Goal: Task Accomplishment & Management: Manage account settings

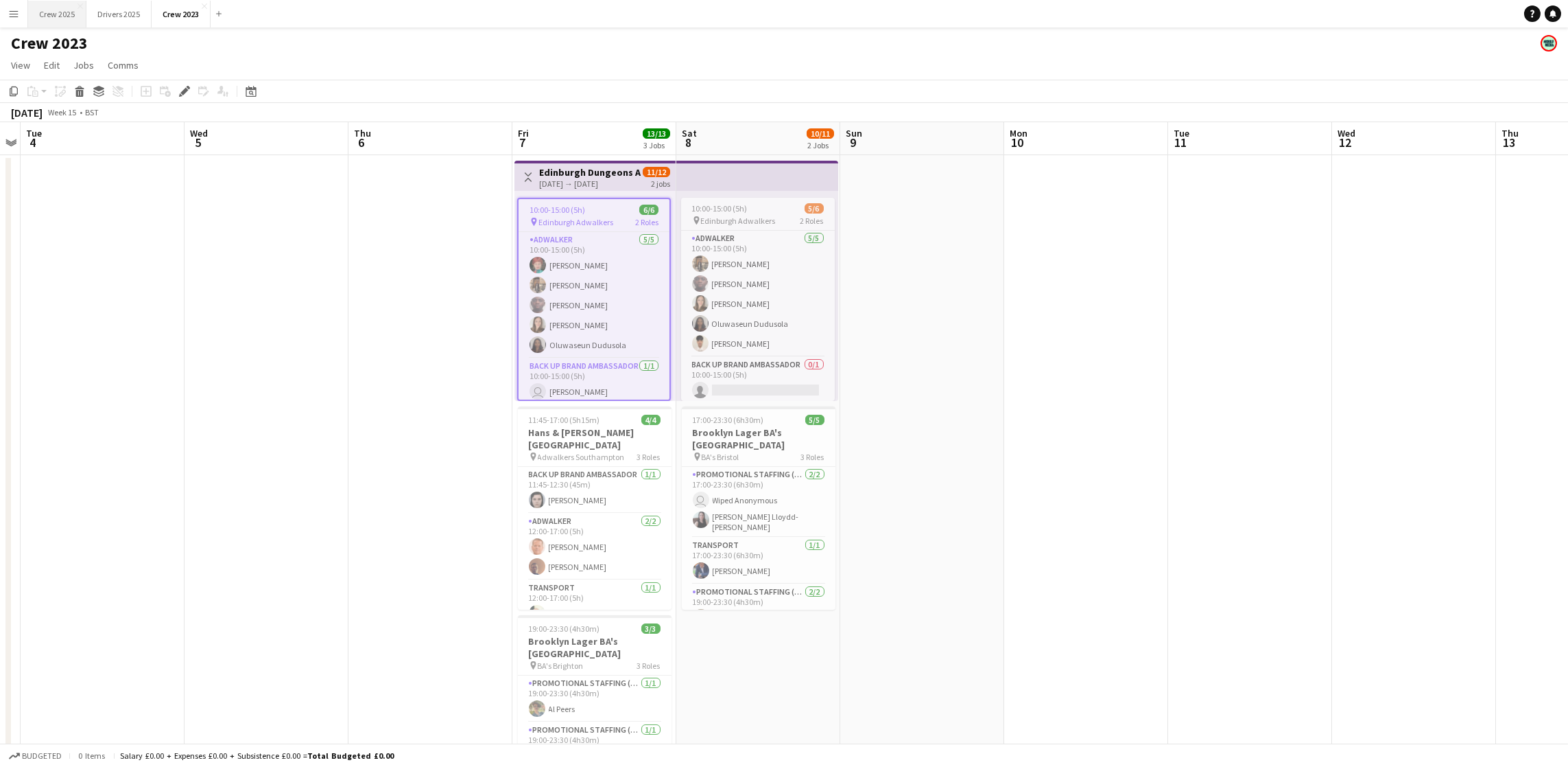
click at [62, 12] on button "Crew 2025 Close" at bounding box center [58, 14] width 59 height 27
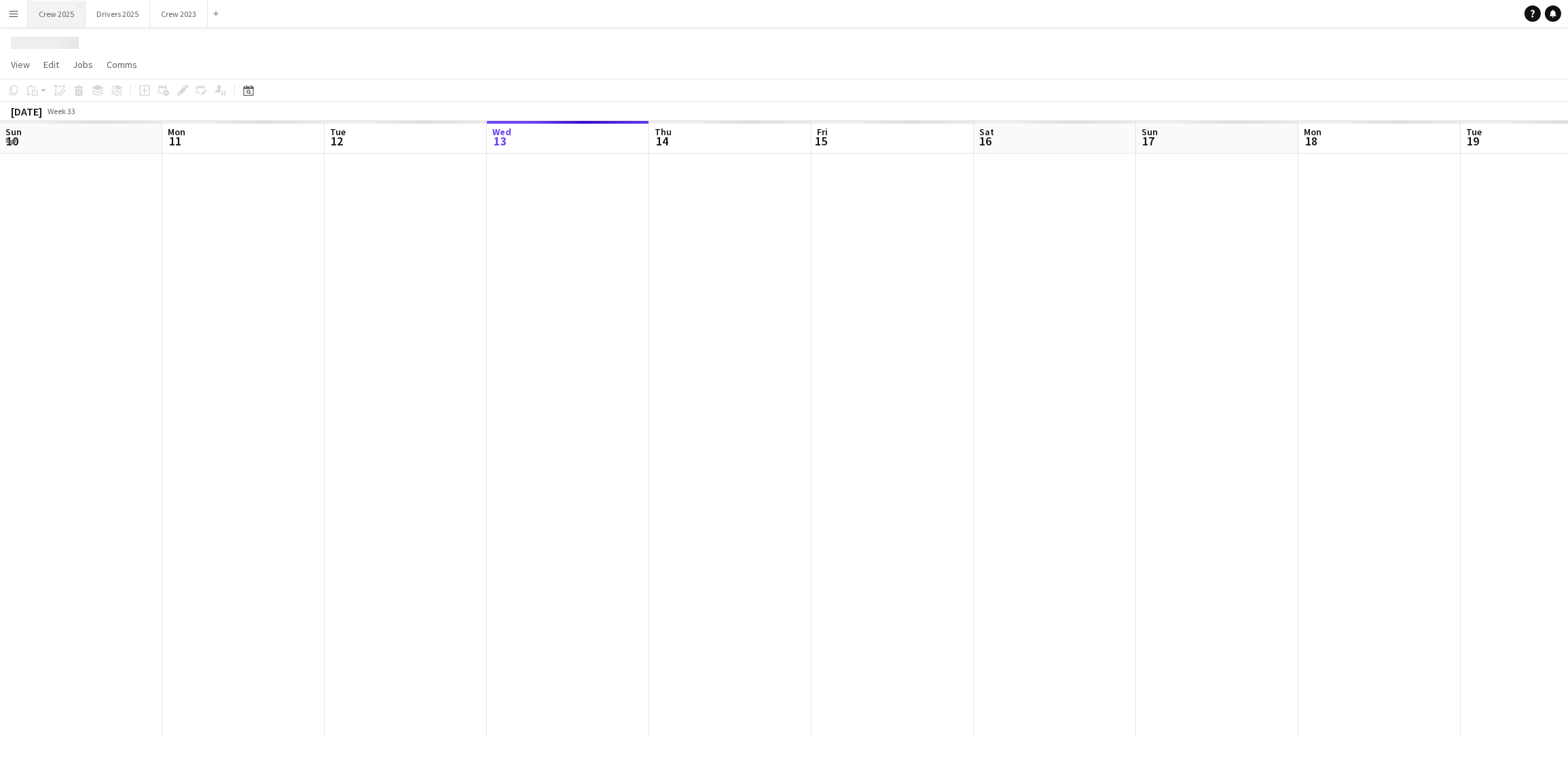
scroll to position [0, 324]
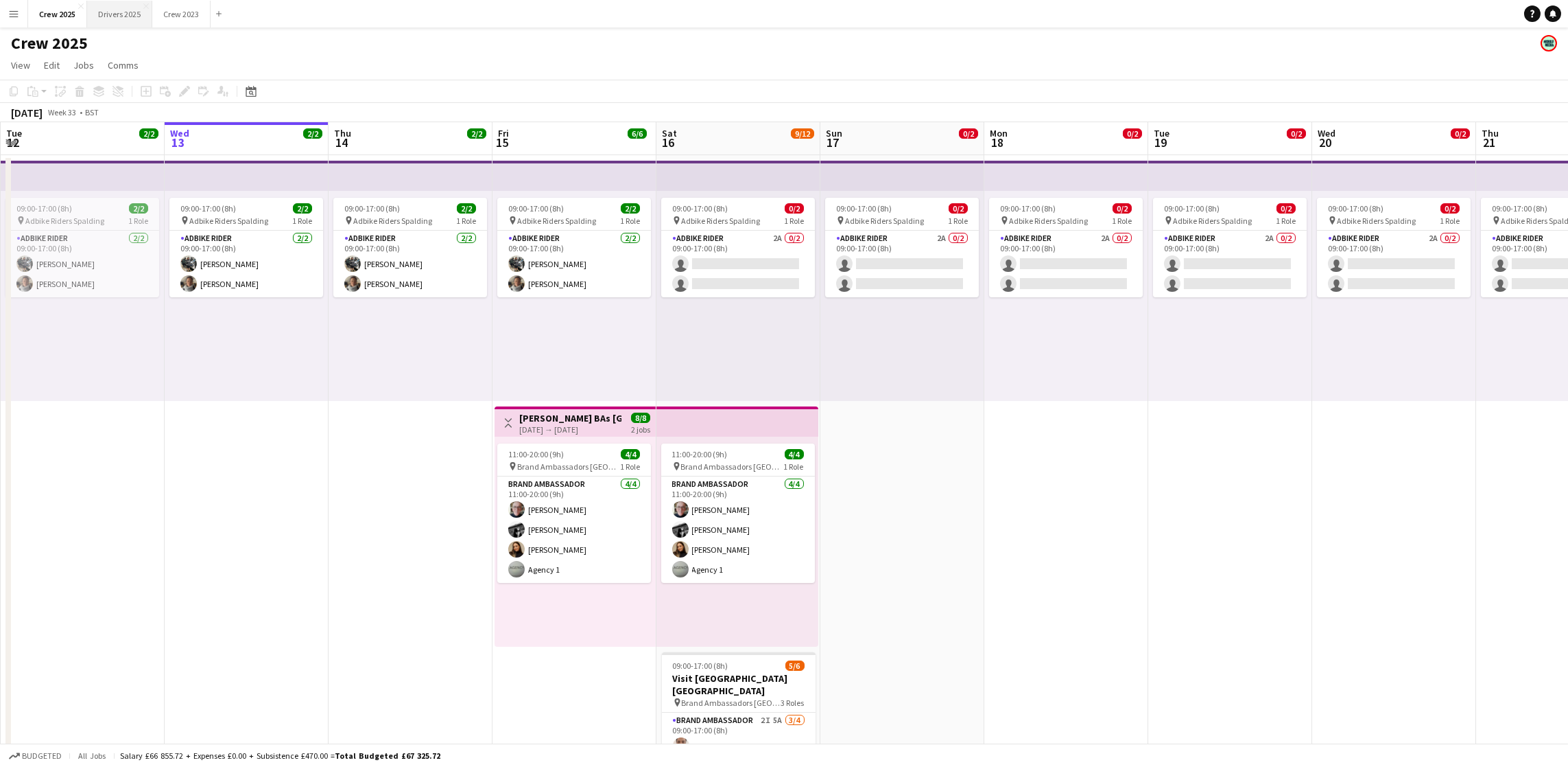
click at [142, 20] on button "Drivers 2025 Close" at bounding box center [120, 14] width 65 height 27
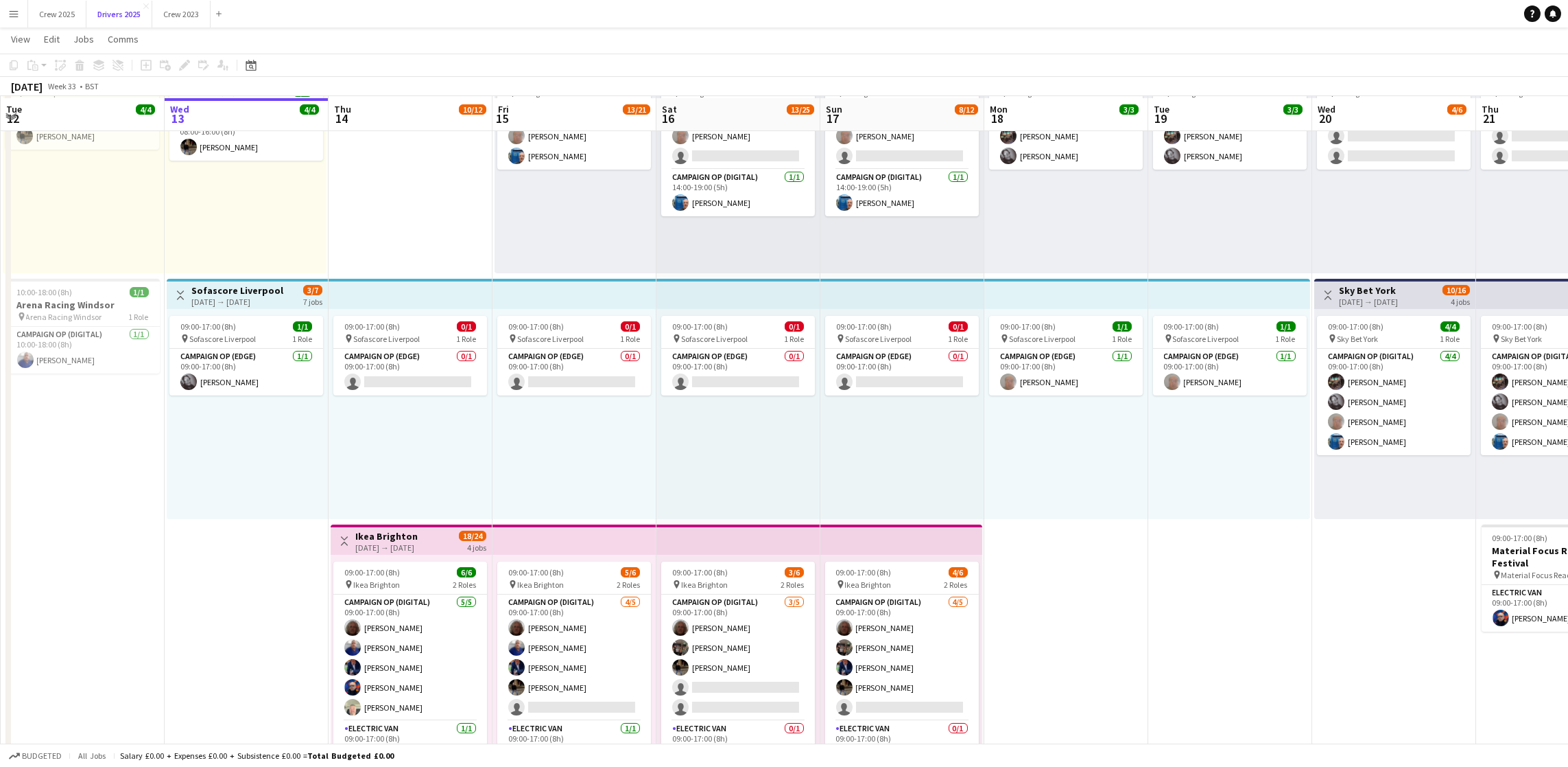
scroll to position [721, 0]
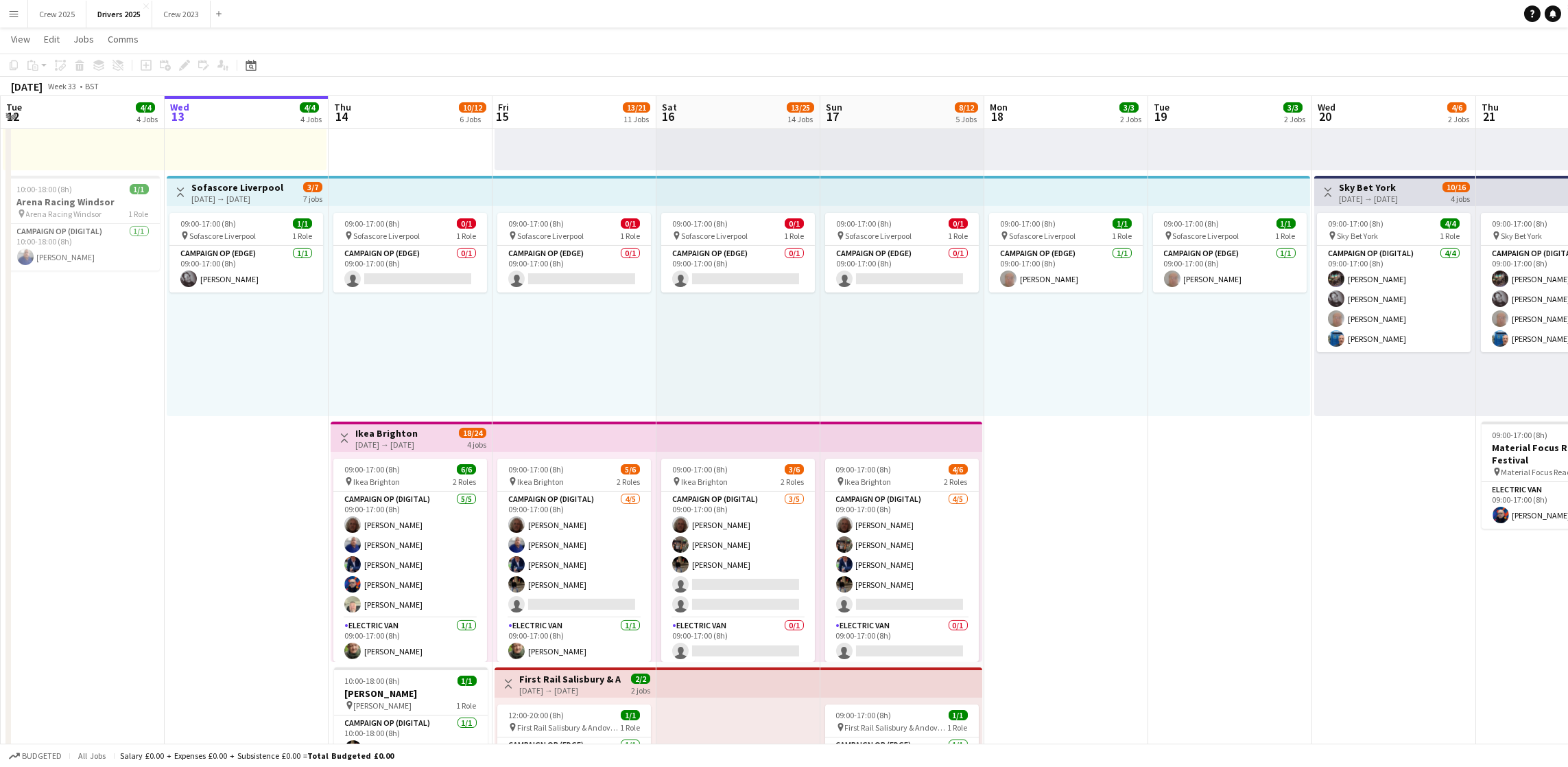
click at [400, 432] on h3 "Ikea Brighton" at bounding box center [387, 432] width 63 height 12
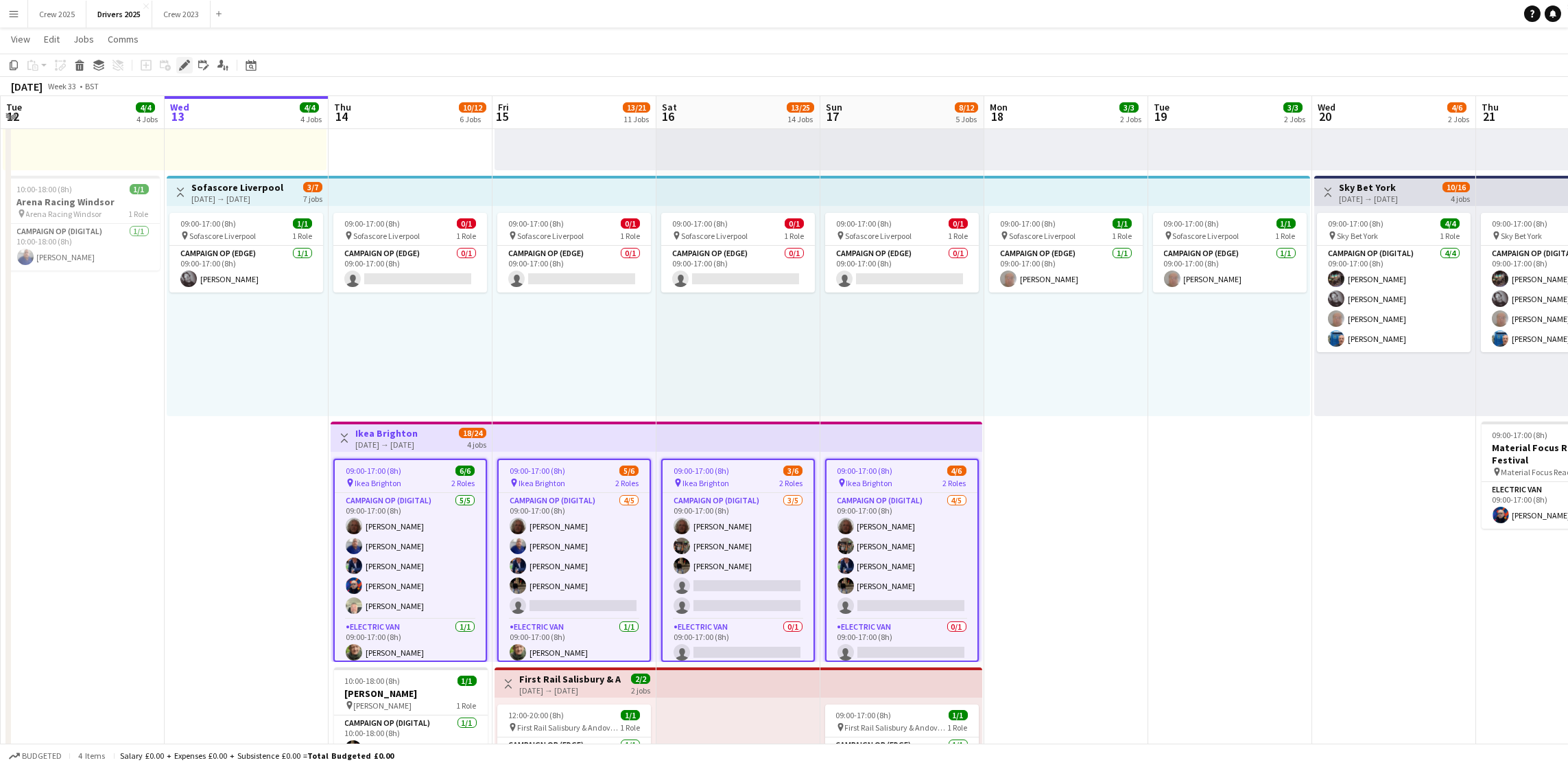
click at [179, 70] on icon at bounding box center [181, 69] width 3 height 3
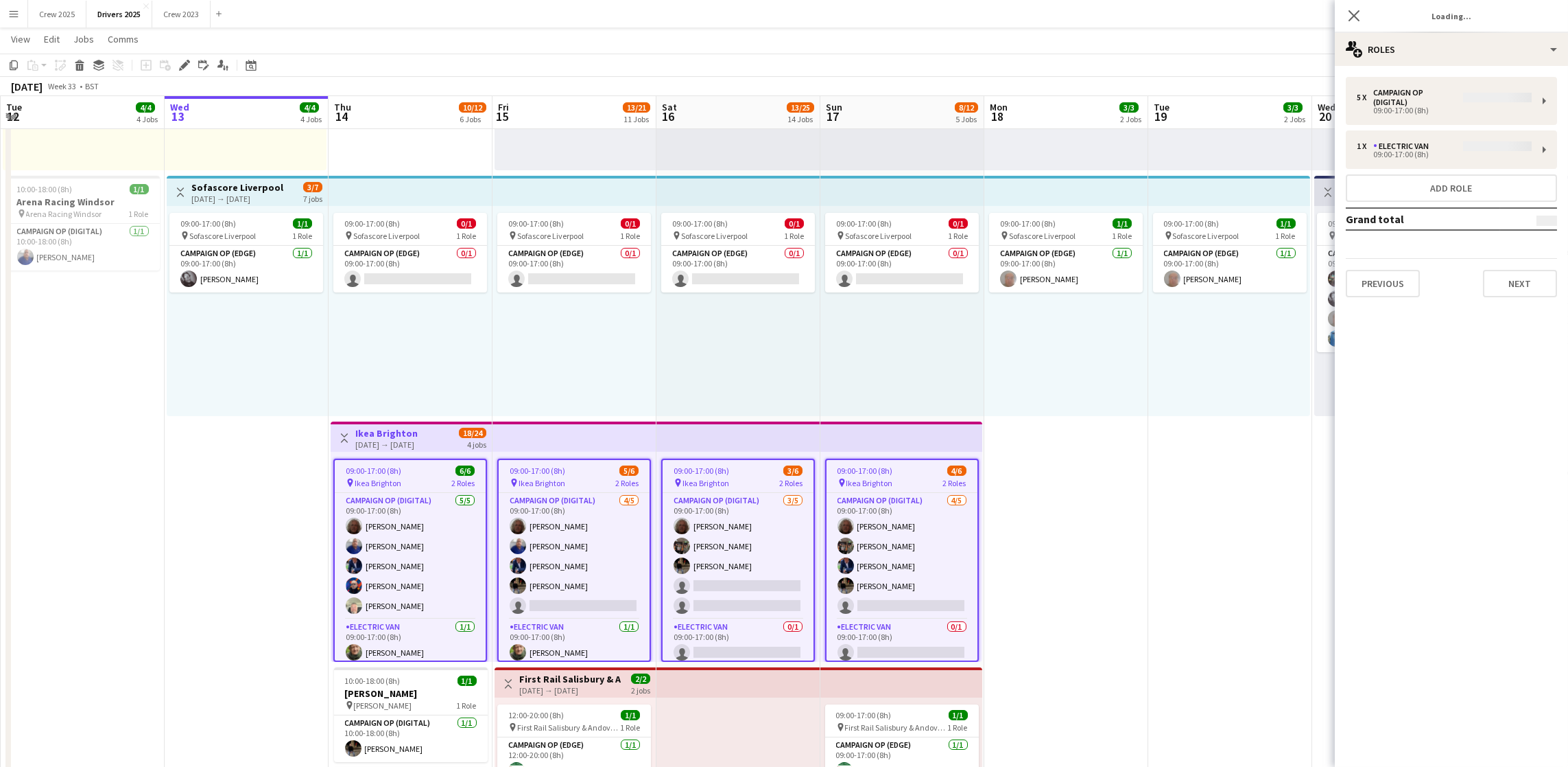
type input "**********"
click at [1540, 274] on button "Next" at bounding box center [1519, 274] width 74 height 28
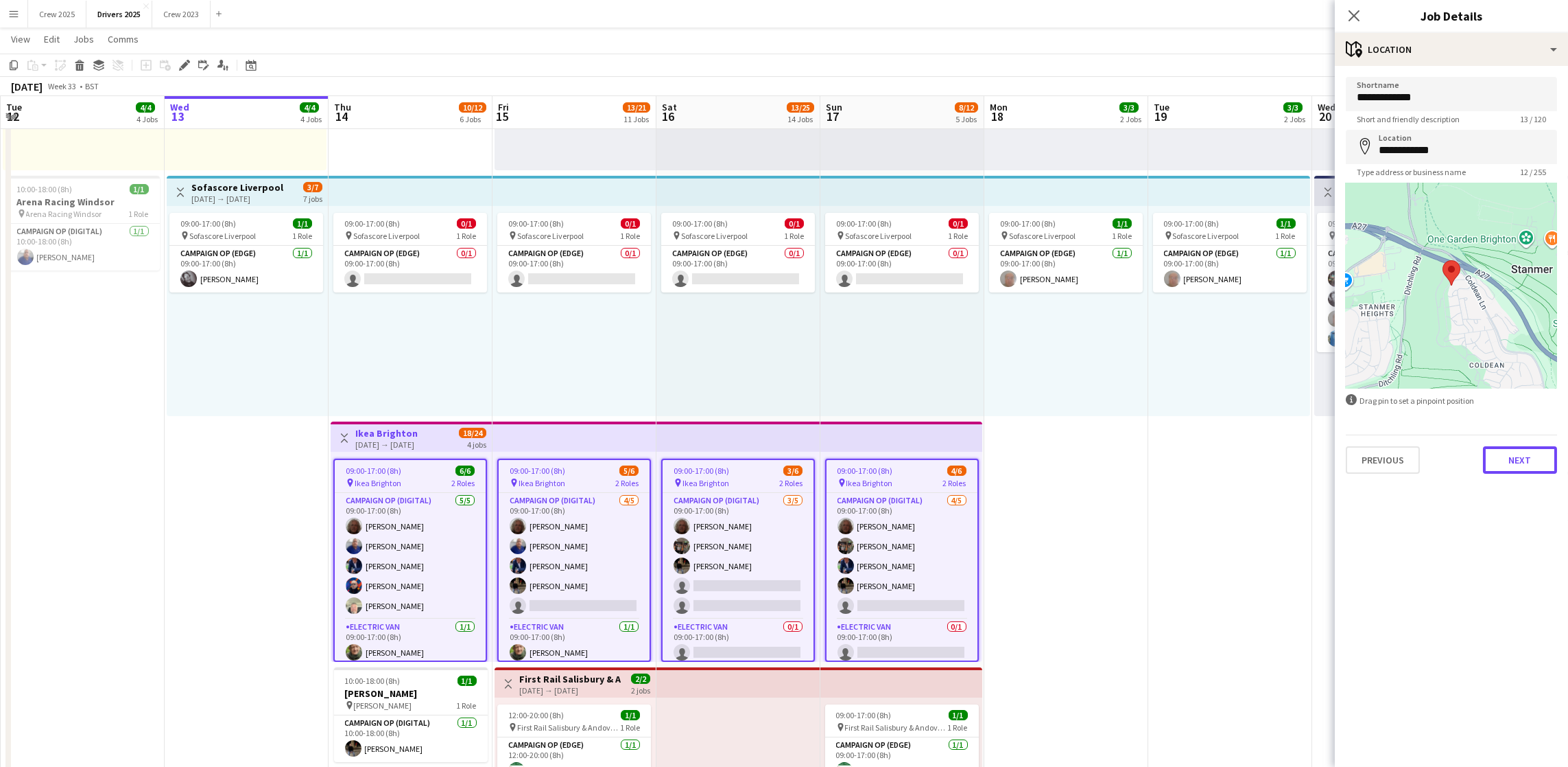
click at [1528, 468] on button "Next" at bounding box center [1519, 460] width 74 height 28
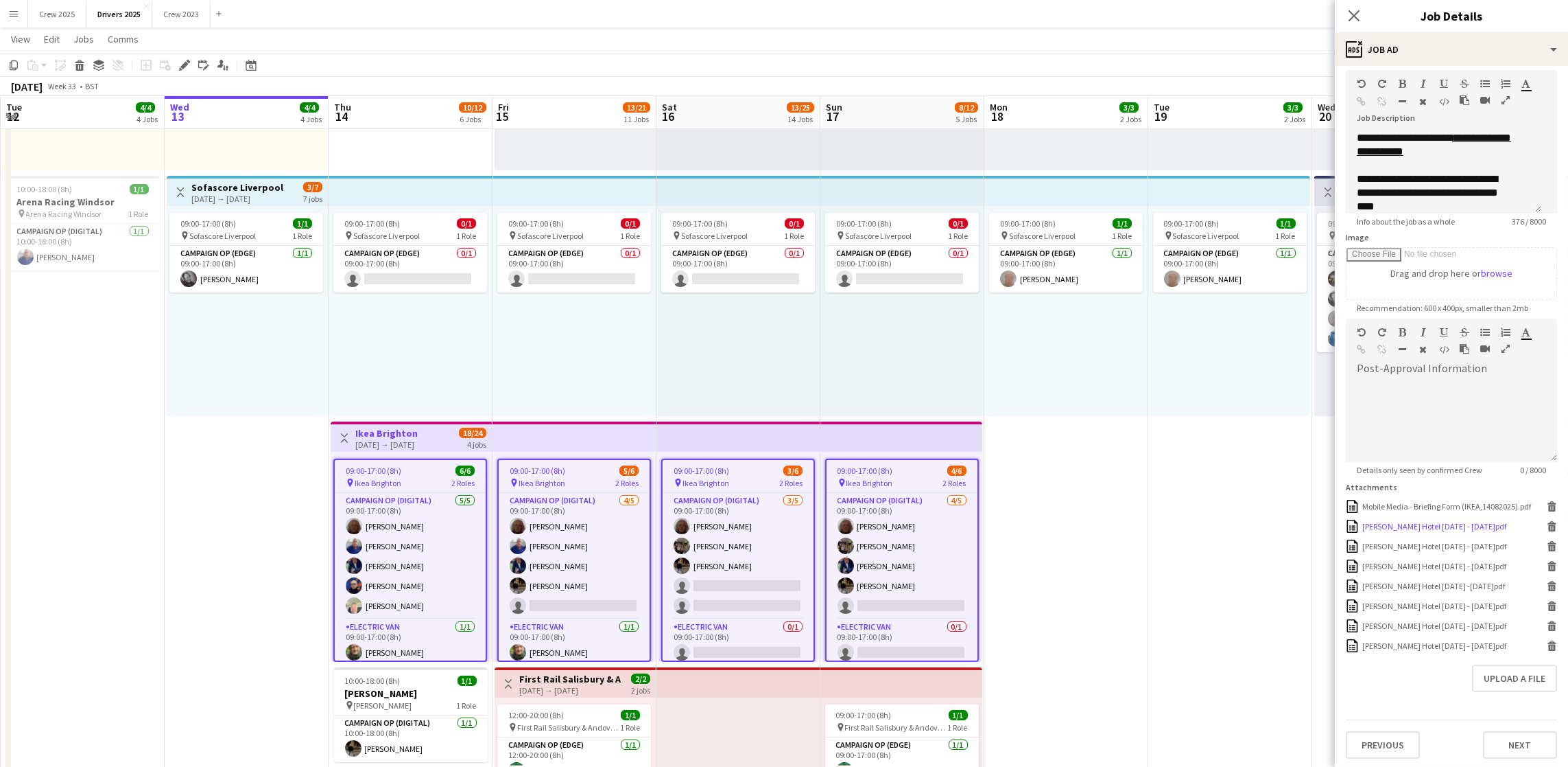
scroll to position [121, 0]
click at [1548, 625] on icon at bounding box center [1552, 625] width 7 height 7
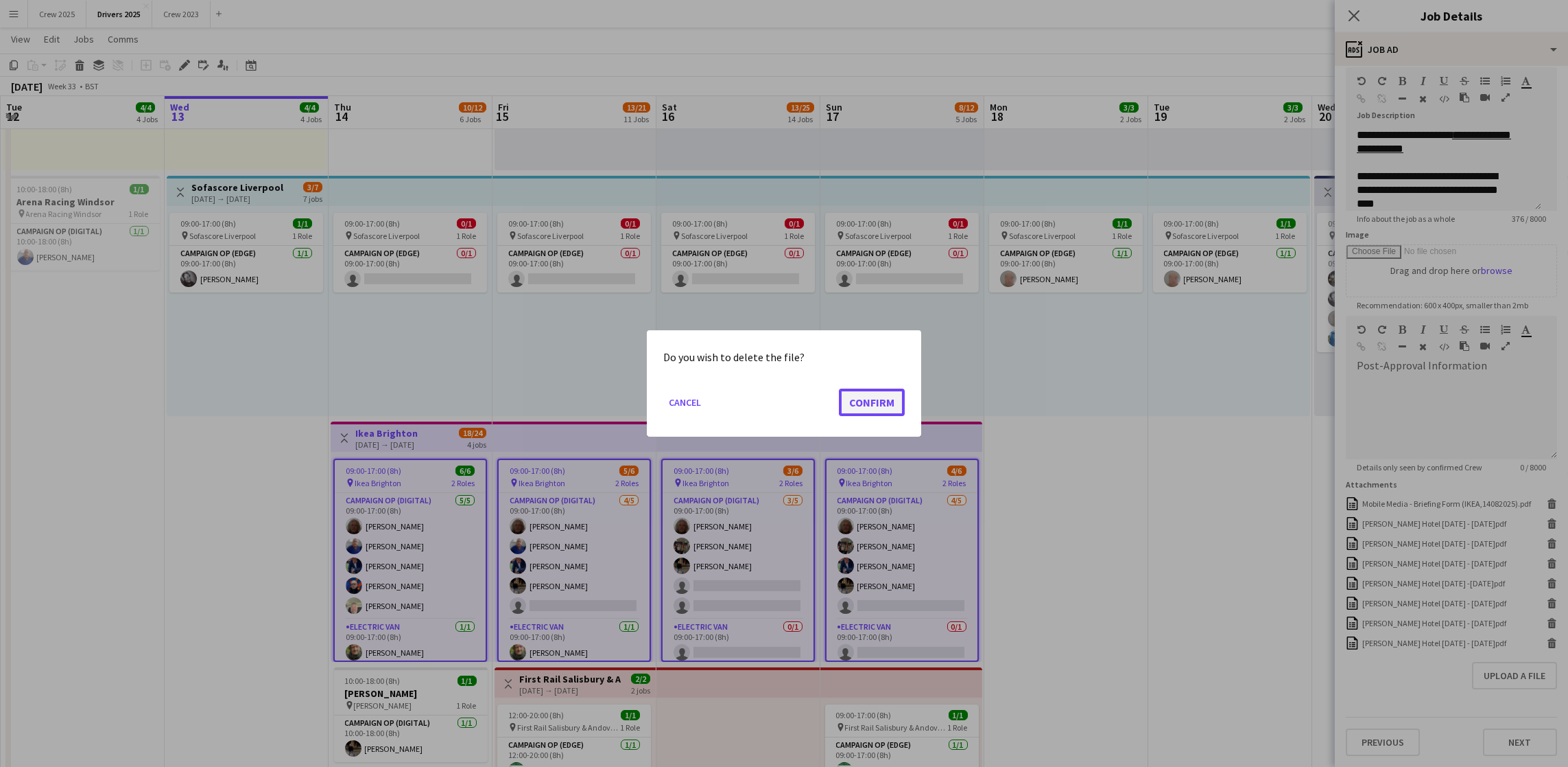
click at [857, 401] on button "Confirm" at bounding box center [871, 402] width 66 height 28
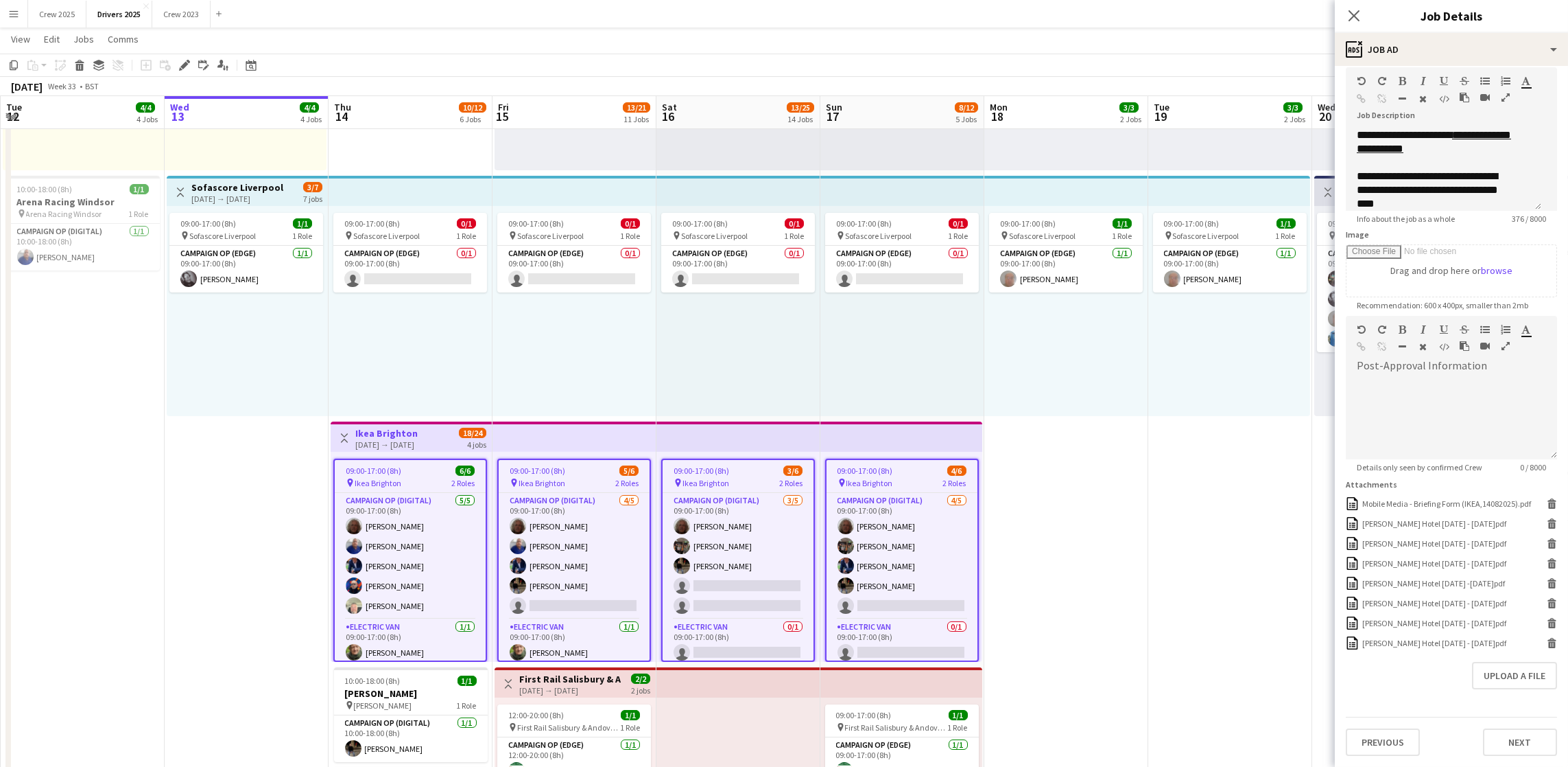
scroll to position [102, 0]
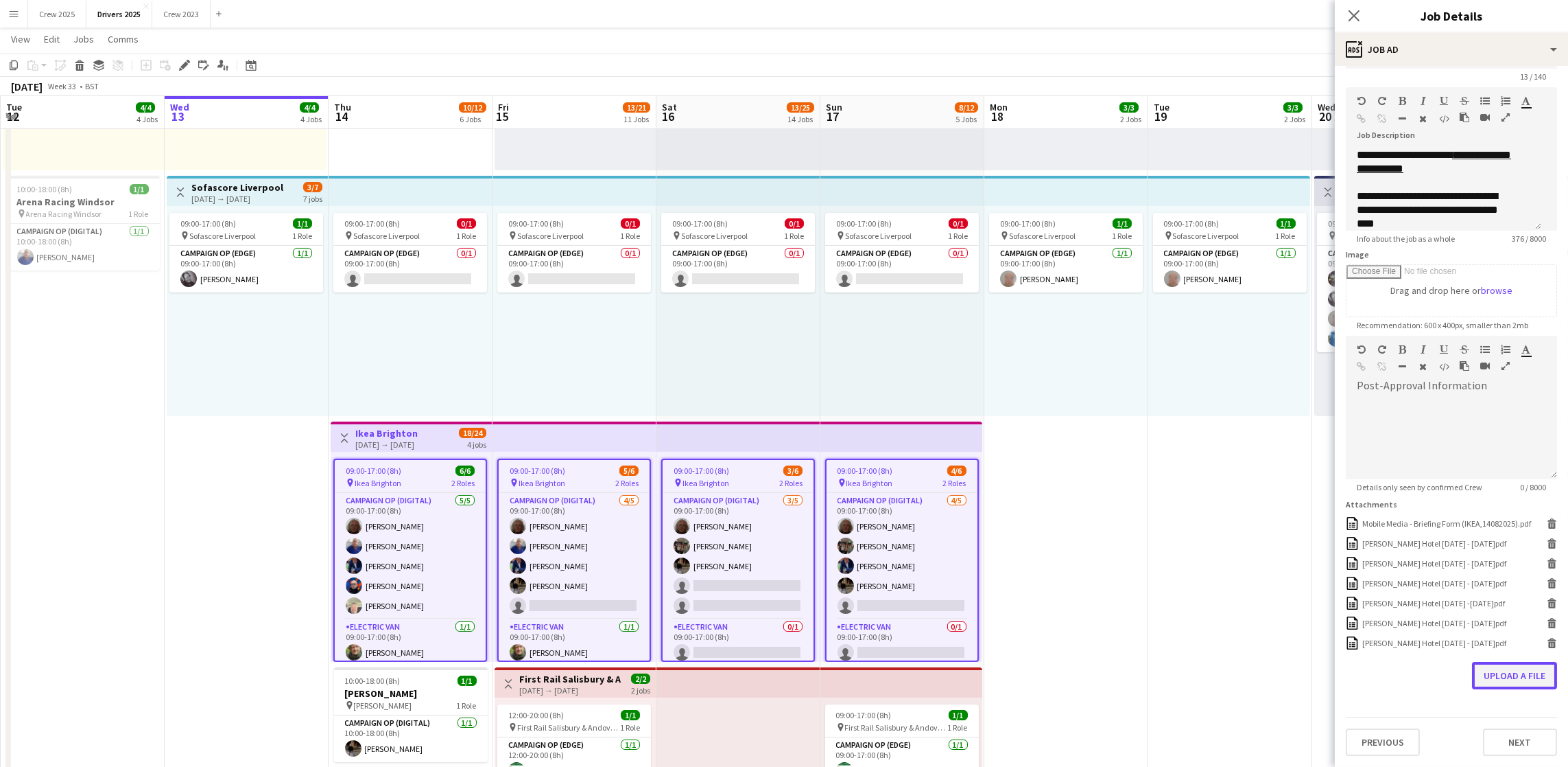
click at [1473, 676] on button "Upload a file" at bounding box center [1514, 676] width 85 height 28
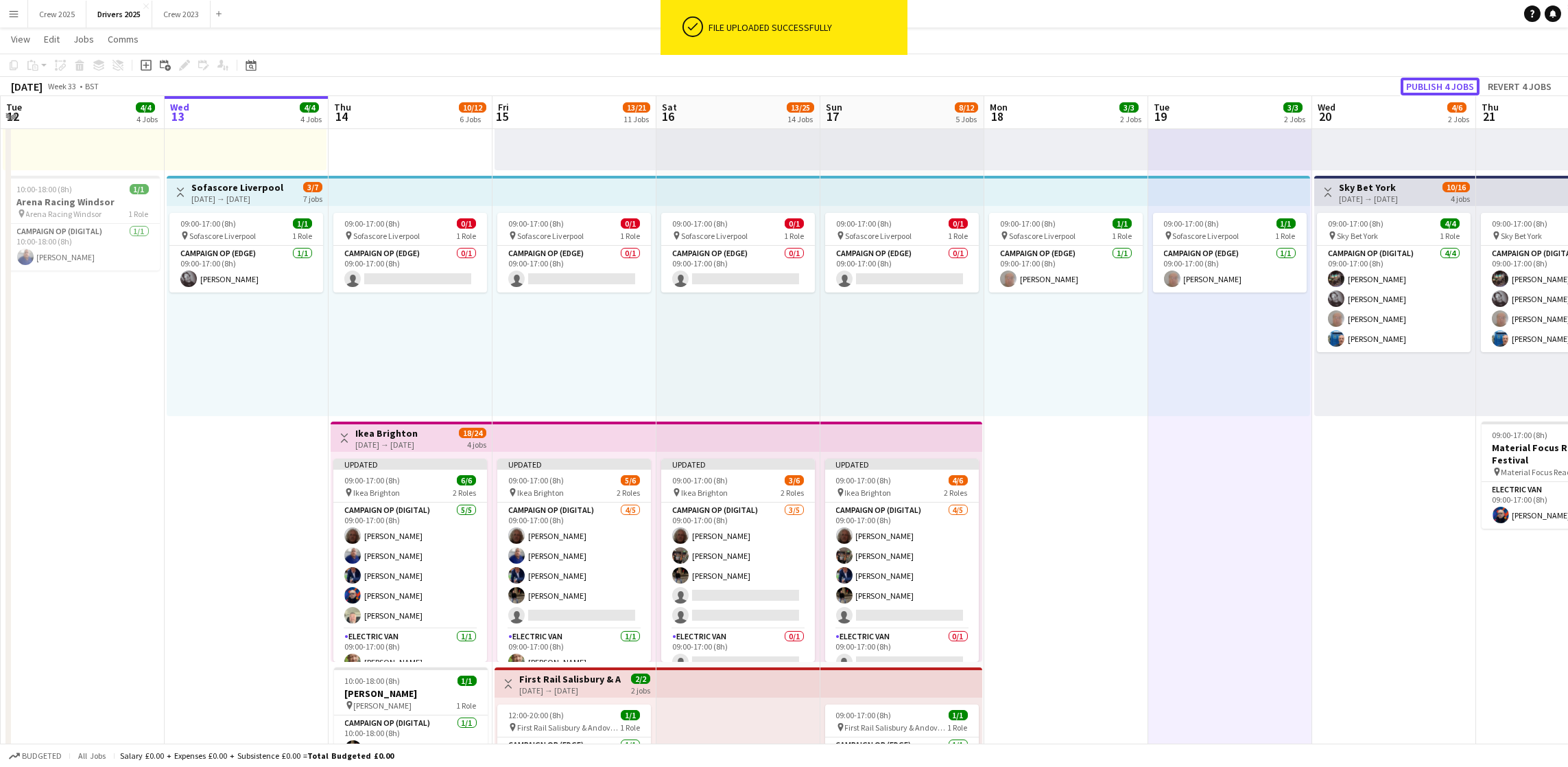
click at [1414, 85] on button "Publish 4 jobs" at bounding box center [1439, 86] width 79 height 18
